Goal: Find specific page/section: Find specific page/section

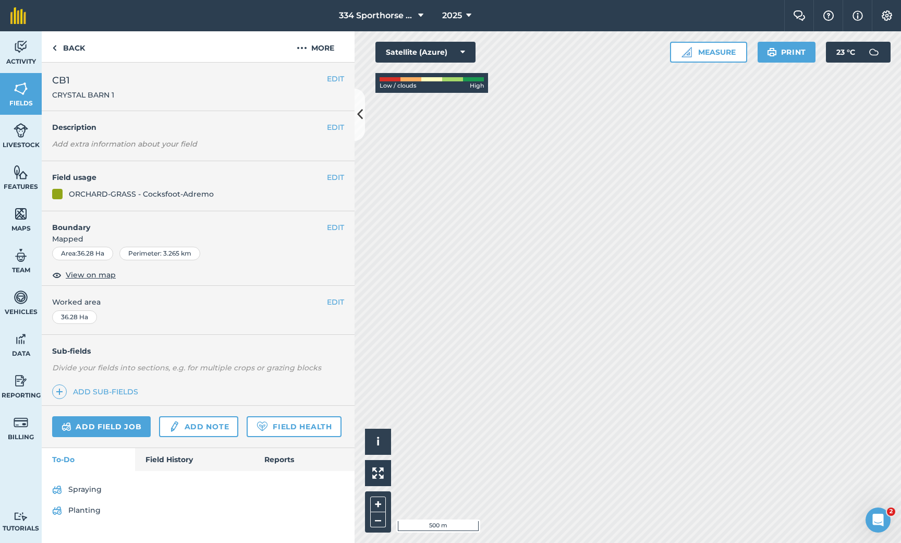
click at [19, 101] on span "Fields" at bounding box center [21, 103] width 42 height 8
click at [177, 454] on link "Field History" at bounding box center [194, 459] width 118 height 23
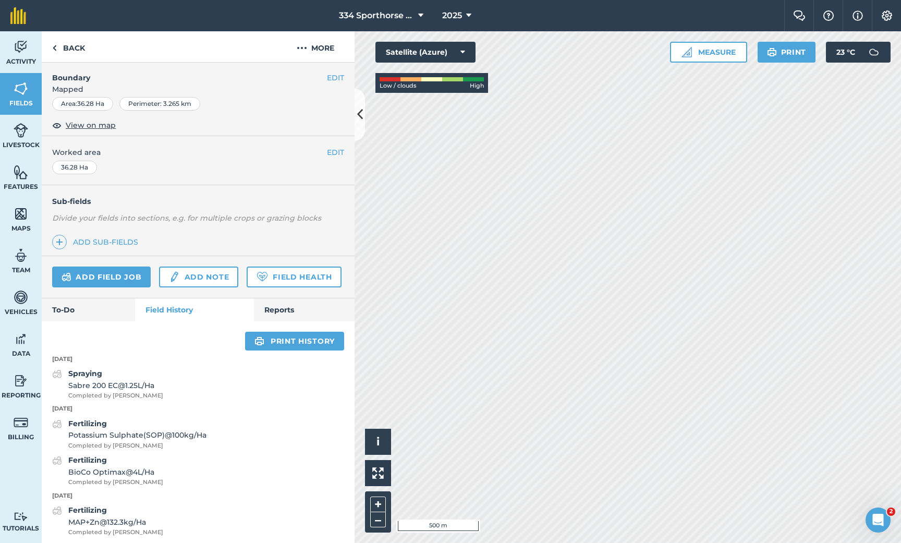
scroll to position [149, 0]
click at [112, 308] on link "To-Do" at bounding box center [88, 310] width 93 height 23
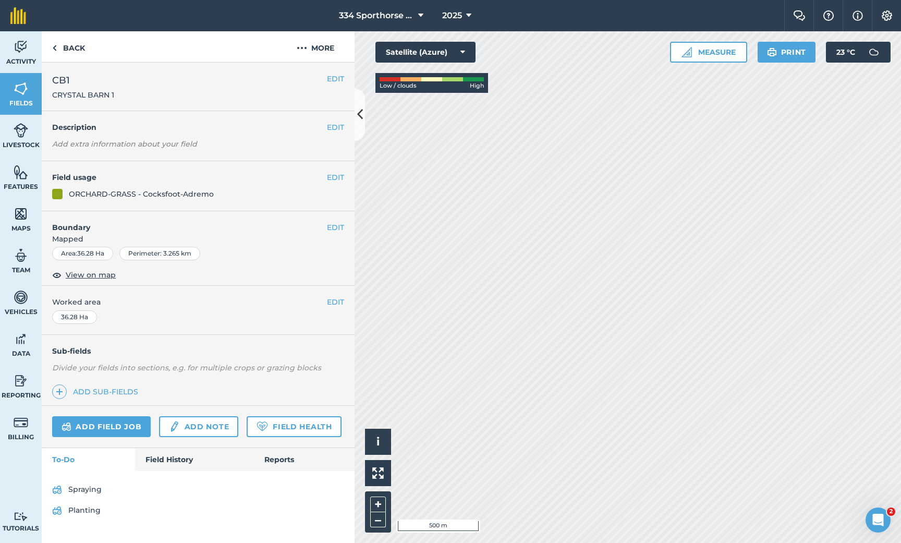
click at [74, 510] on link "Planting" at bounding box center [198, 510] width 292 height 17
